Goal: Transaction & Acquisition: Download file/media

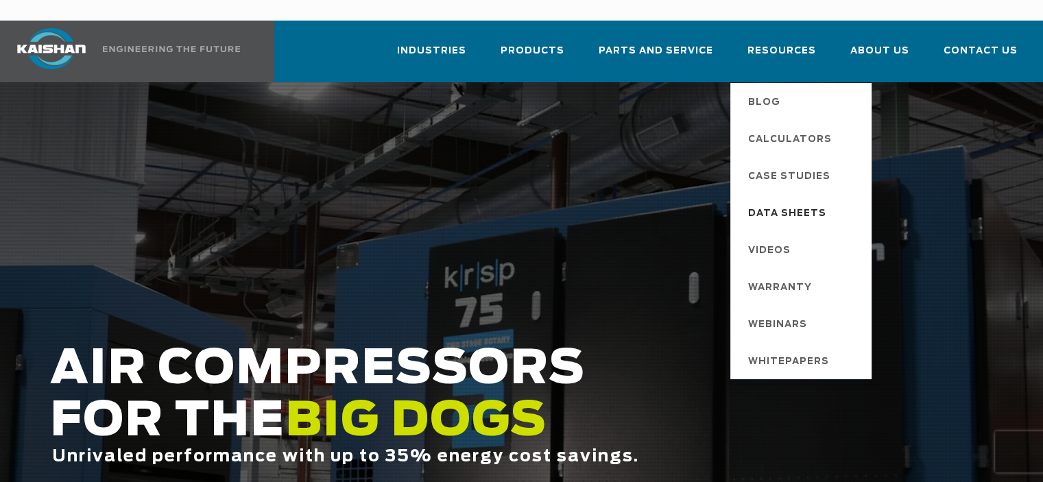
click at [801, 202] on span "Data Sheets" at bounding box center [787, 213] width 78 height 23
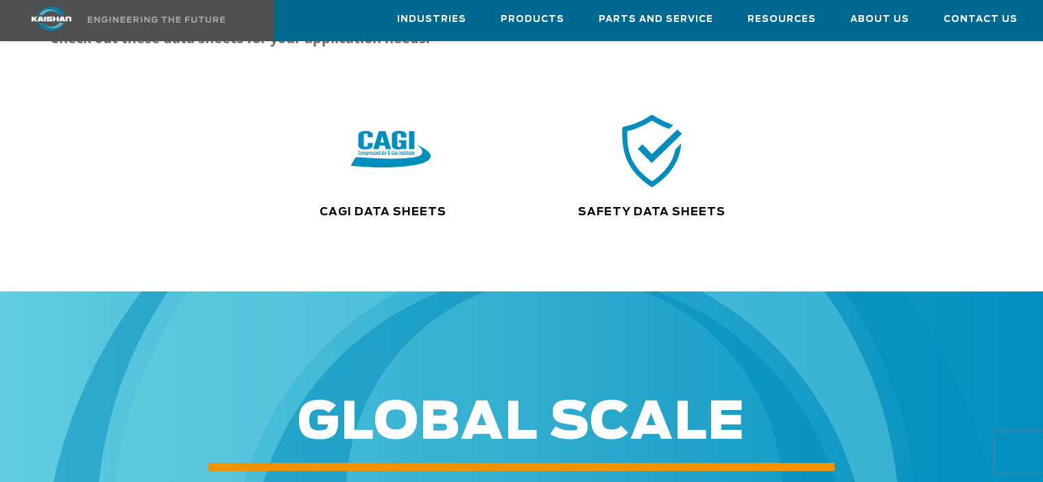
scroll to position [274, 0]
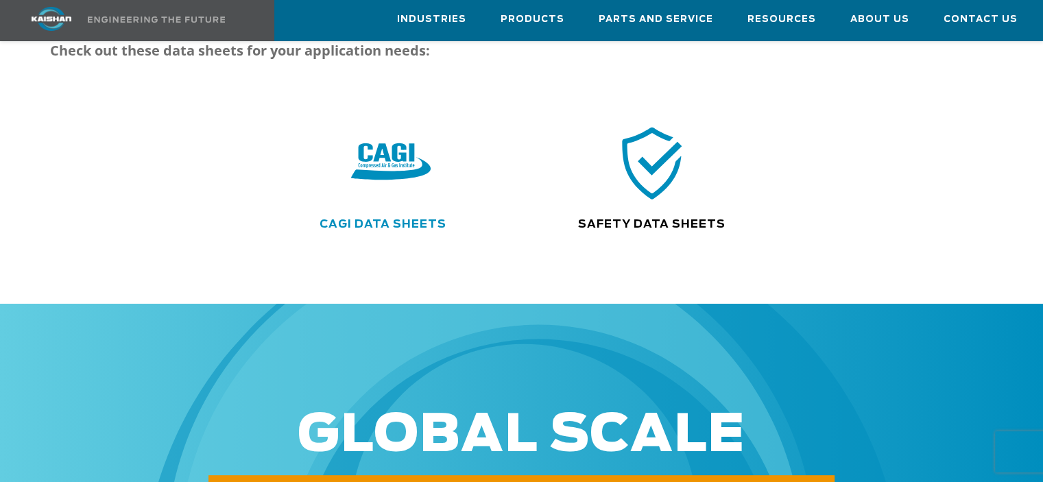
click at [395, 219] on link "CAGI Data Sheets" at bounding box center [382, 224] width 127 height 11
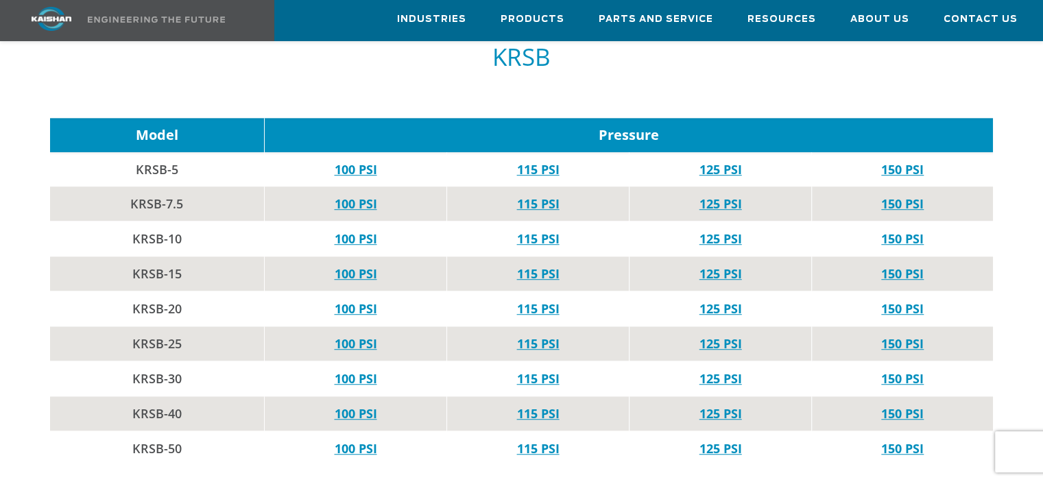
scroll to position [891, 0]
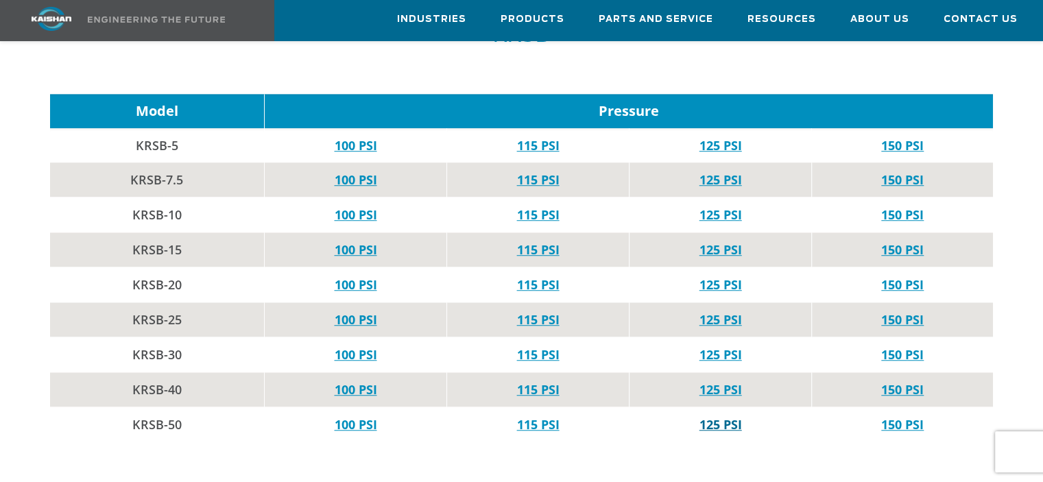
click at [722, 416] on link "125 PSI" at bounding box center [720, 424] width 43 height 16
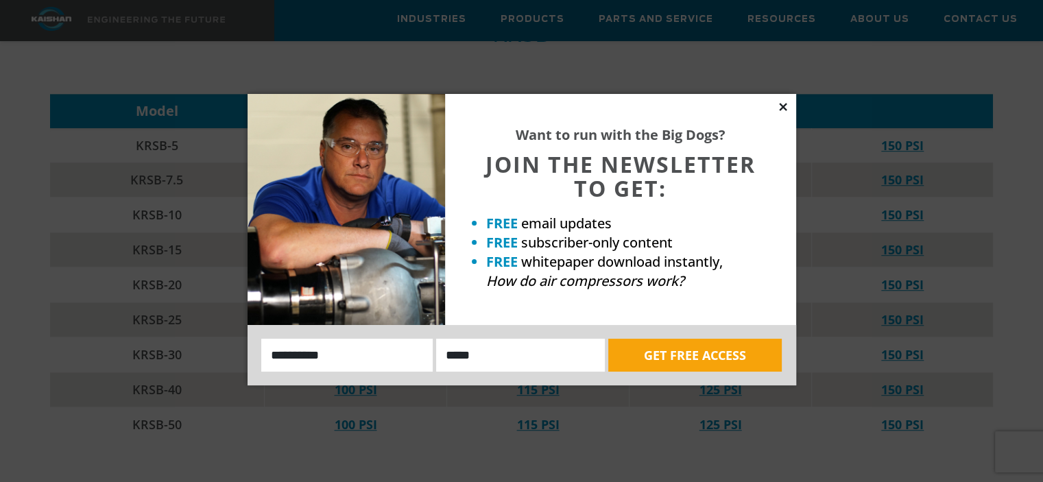
click at [780, 109] on icon at bounding box center [783, 107] width 8 height 8
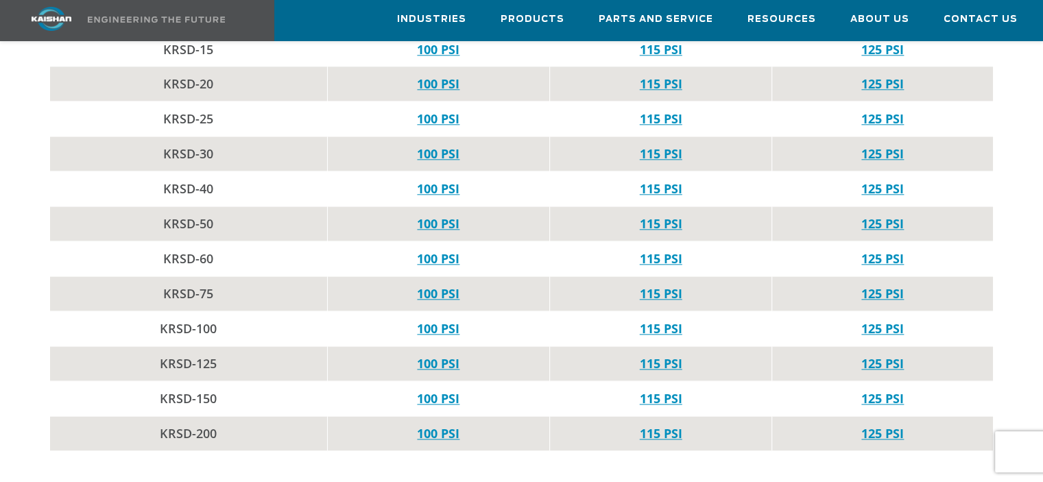
scroll to position [1440, 0]
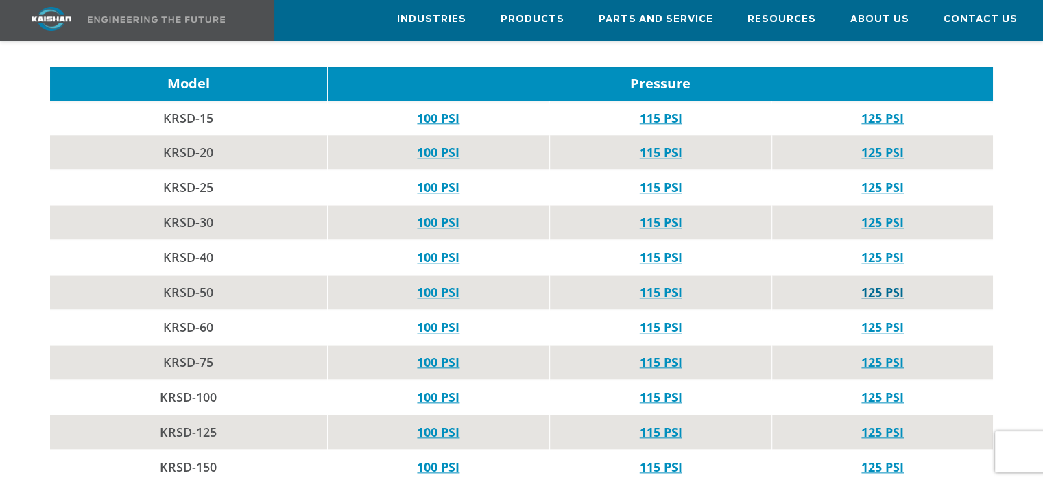
click at [878, 284] on link "125 PSI" at bounding box center [882, 292] width 43 height 16
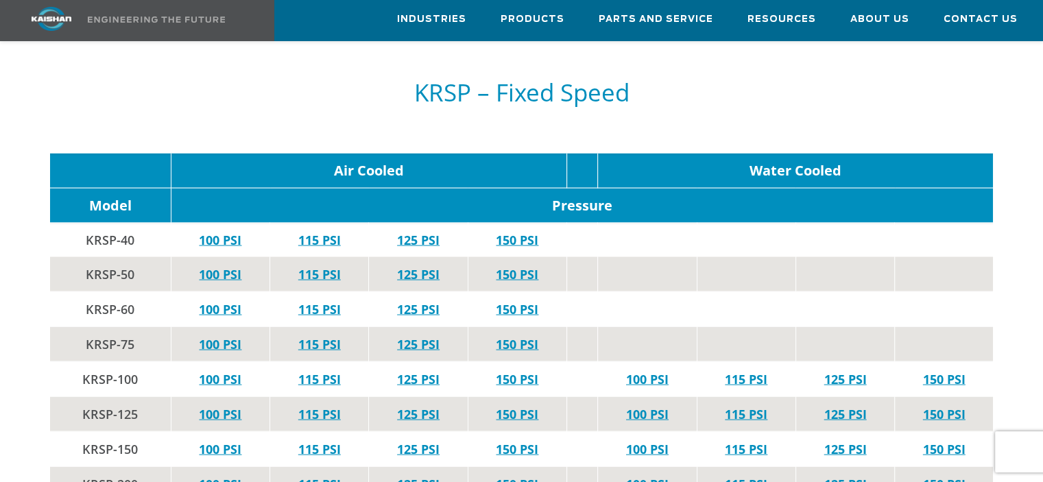
scroll to position [2605, 0]
click at [415, 265] on link "125 PSI" at bounding box center [418, 273] width 43 height 16
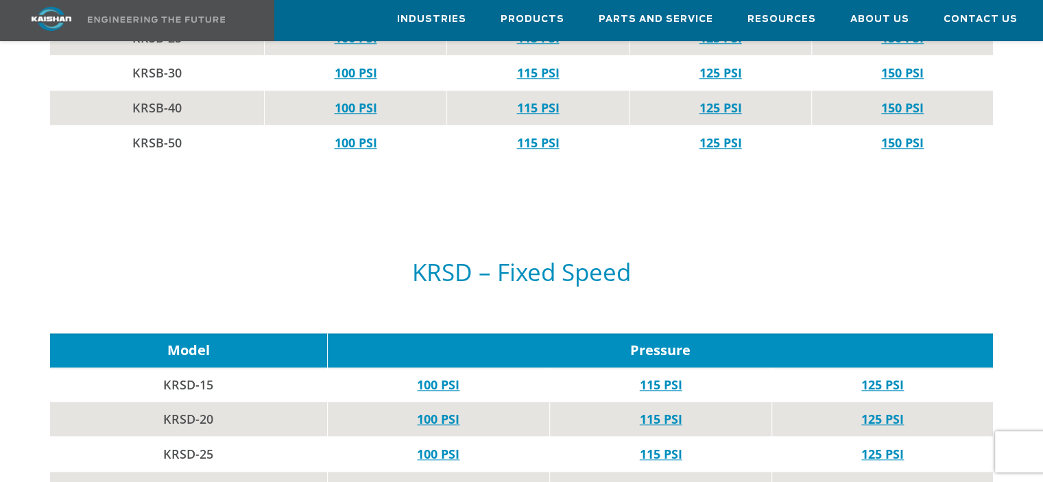
scroll to position [1164, 0]
